Goal: Navigation & Orientation: Find specific page/section

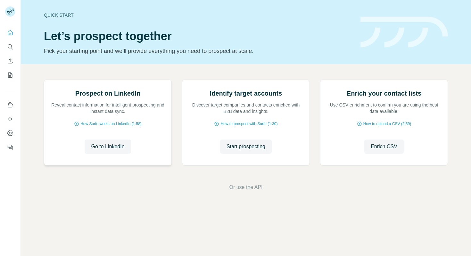
scroll to position [21, 0]
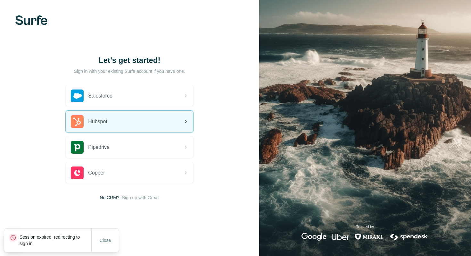
click at [151, 113] on div "Hubspot" at bounding box center [130, 122] width 128 height 22
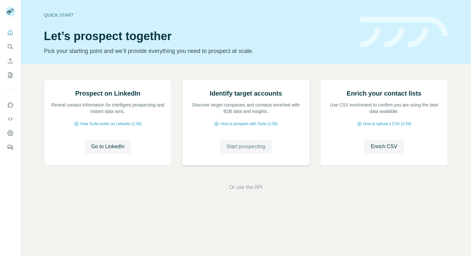
scroll to position [21, 0]
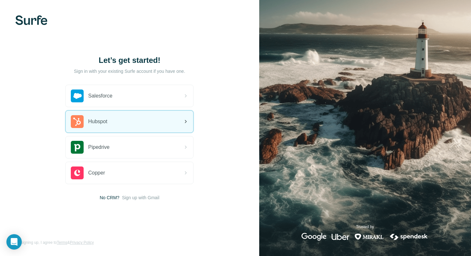
click at [95, 127] on div "Hubspot" at bounding box center [89, 121] width 37 height 13
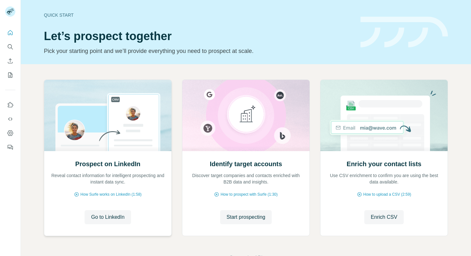
scroll to position [21, 0]
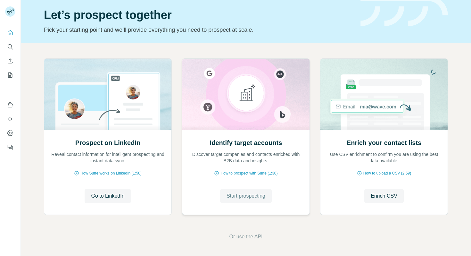
click at [247, 193] on span "Start prospecting" at bounding box center [246, 196] width 39 height 8
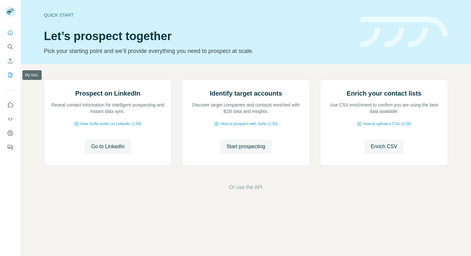
click at [10, 74] on icon "My lists" at bounding box center [10, 75] width 6 height 6
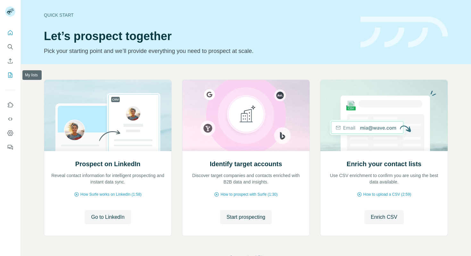
click at [9, 76] on icon "My lists" at bounding box center [10, 75] width 6 height 6
click at [12, 77] on icon "My lists" at bounding box center [10, 74] width 4 height 5
